Goal: Navigation & Orientation: Understand site structure

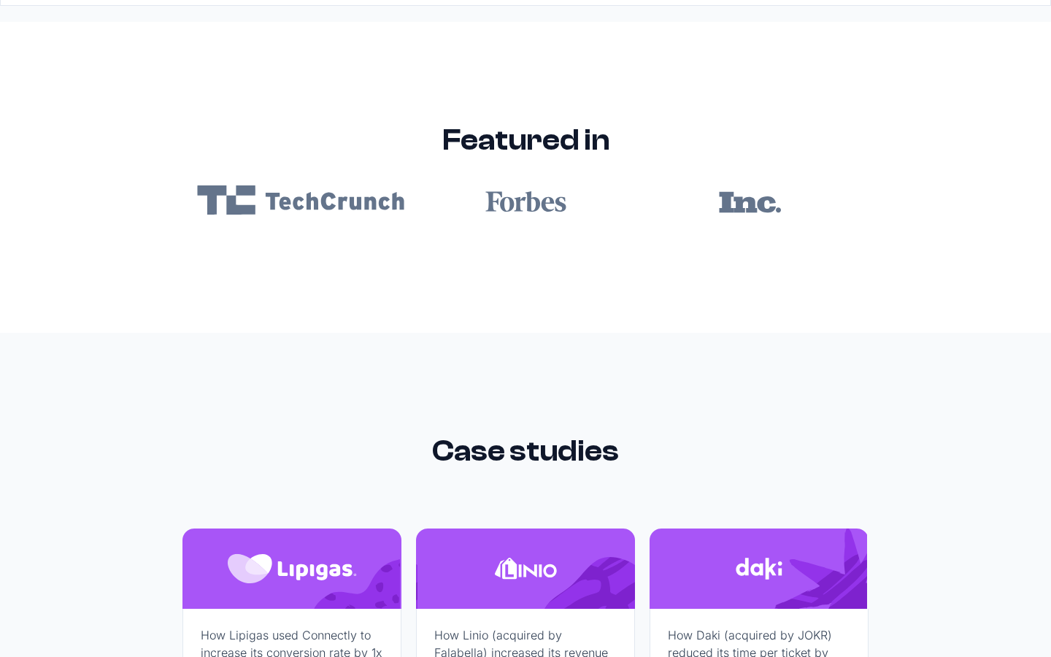
scroll to position [8739, 0]
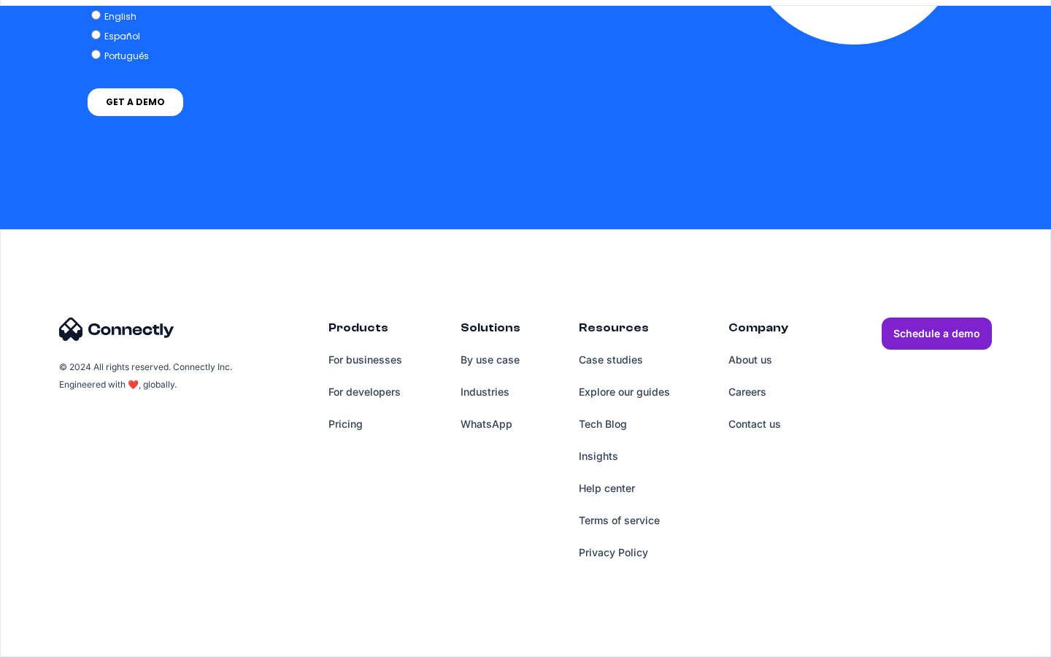
scroll to position [1106, 0]
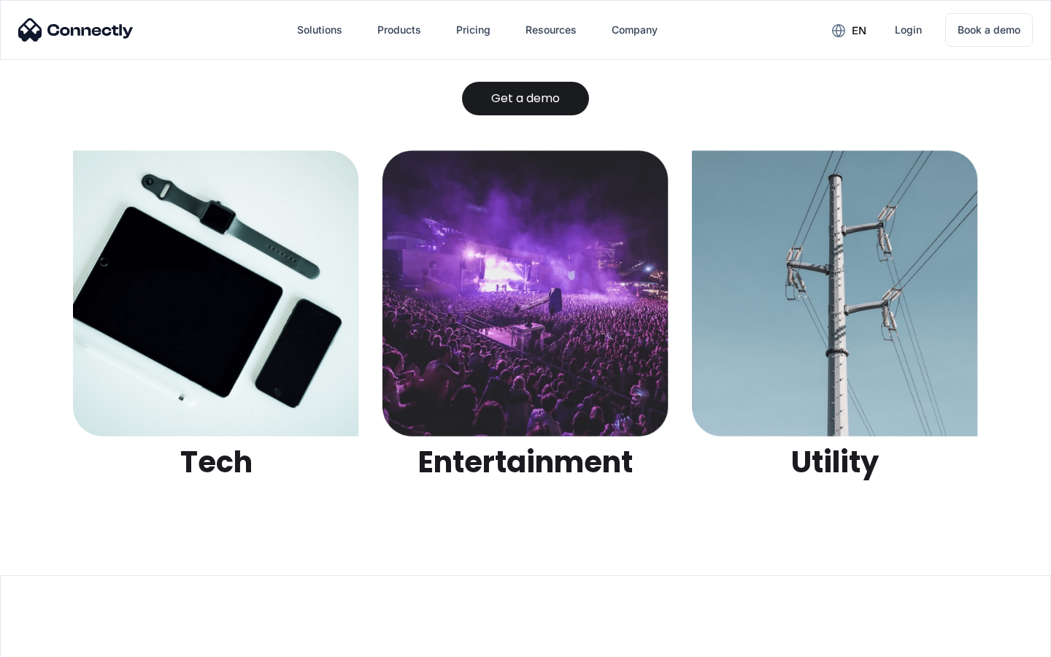
scroll to position [4604, 0]
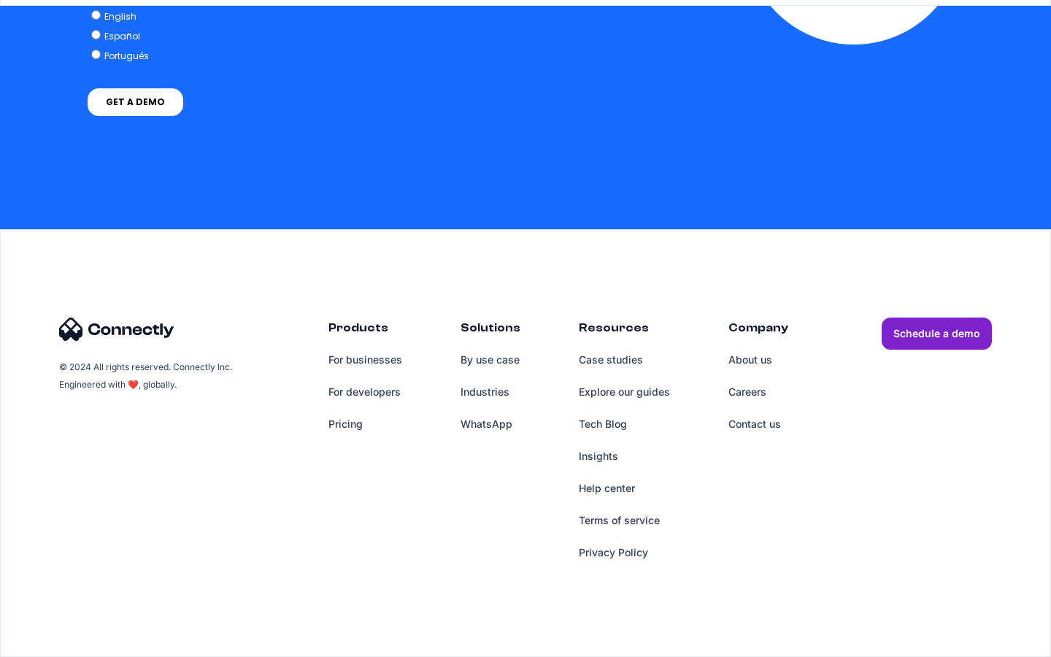
scroll to position [6015, 0]
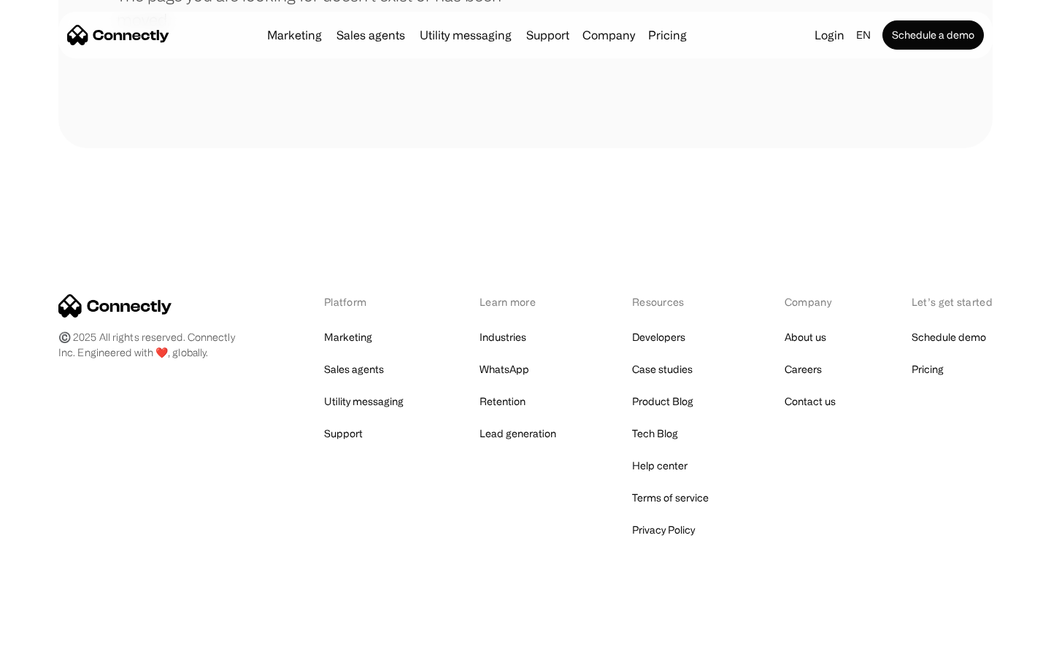
scroll to position [266, 0]
